Goal: Task Accomplishment & Management: Use online tool/utility

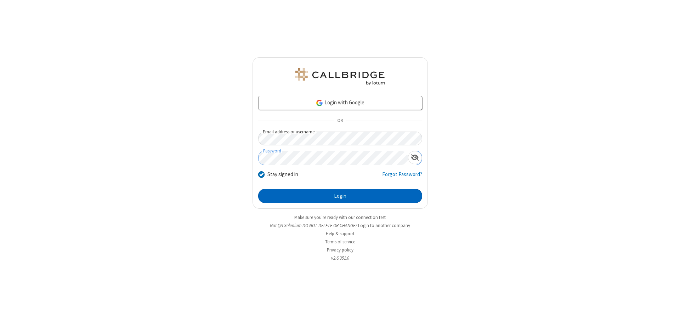
click at [340, 196] on button "Login" at bounding box center [340, 196] width 164 height 14
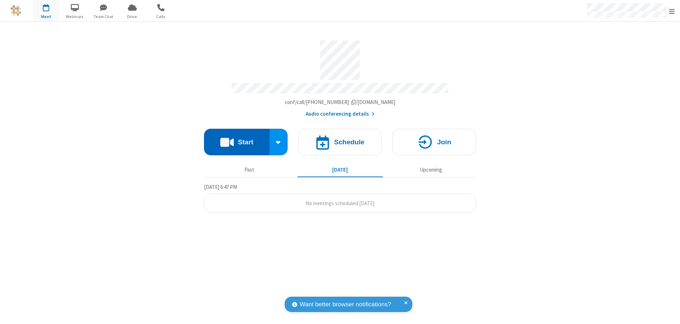
click at [236, 139] on button "Start" at bounding box center [236, 142] width 65 height 27
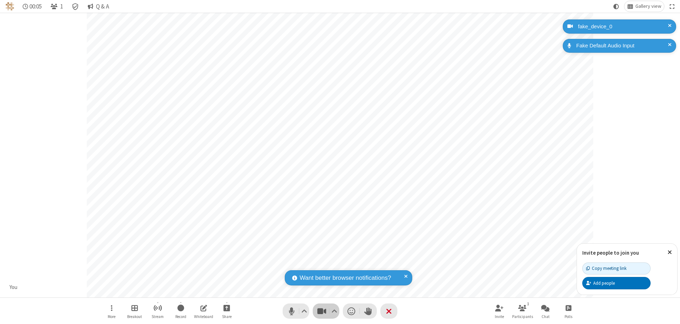
click at [321, 311] on span "Stop video (⌘+Shift+V)" at bounding box center [321, 311] width 11 height 10
click at [321, 311] on span "Start video (⌘+Shift+V)" at bounding box center [321, 311] width 11 height 10
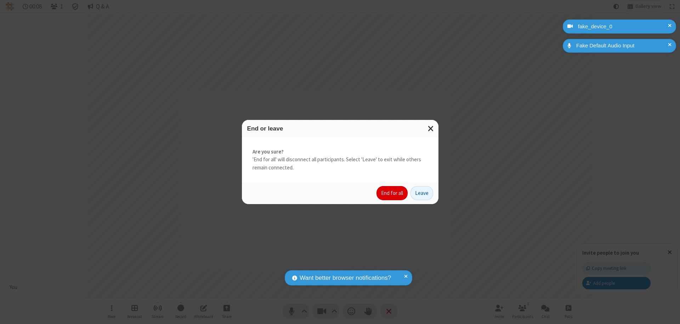
click at [392, 193] on button "End for all" at bounding box center [391, 193] width 31 height 14
